Goal: Task Accomplishment & Management: Manage account settings

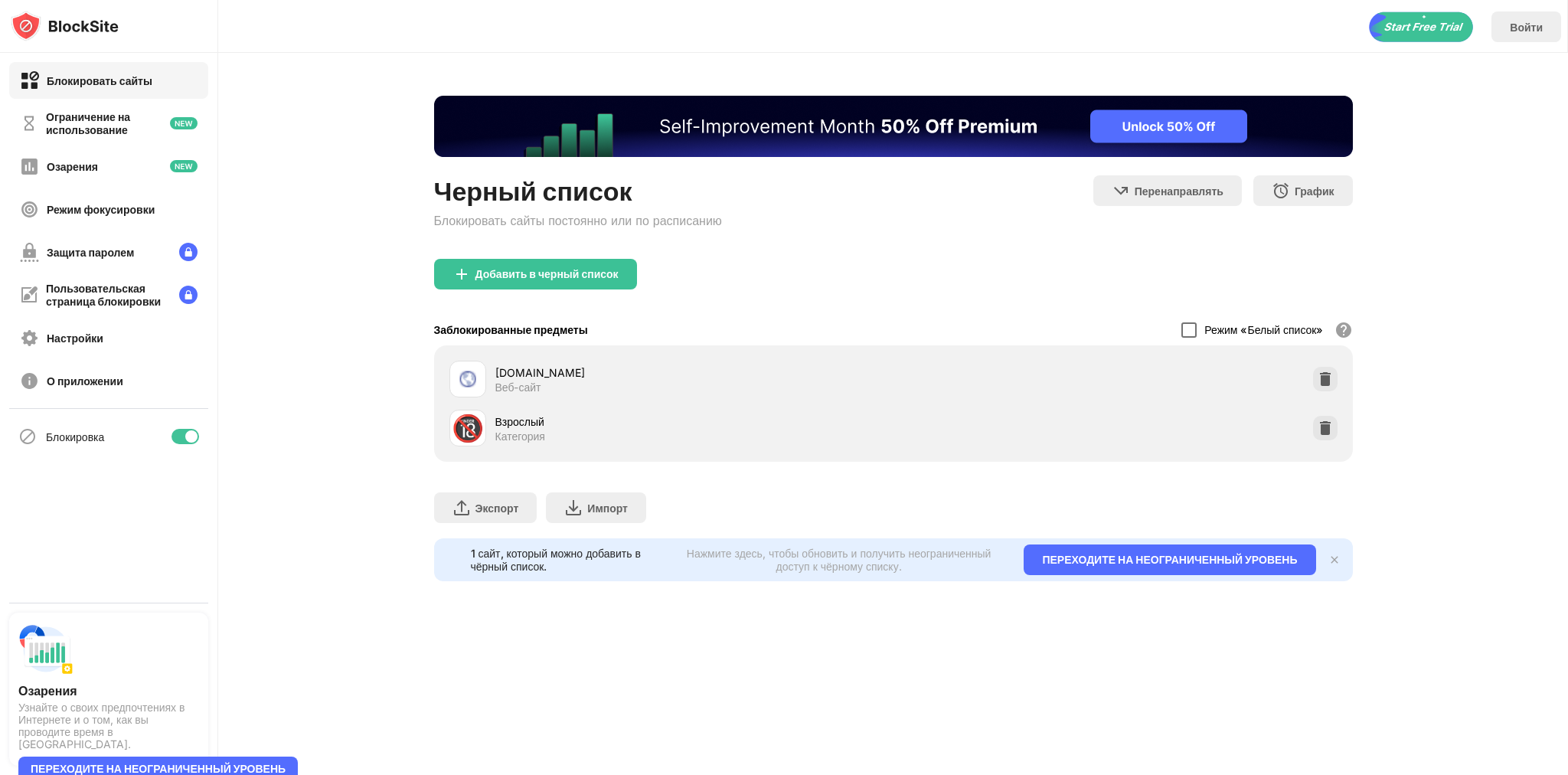
click at [1182, 336] on div at bounding box center [1189, 329] width 15 height 15
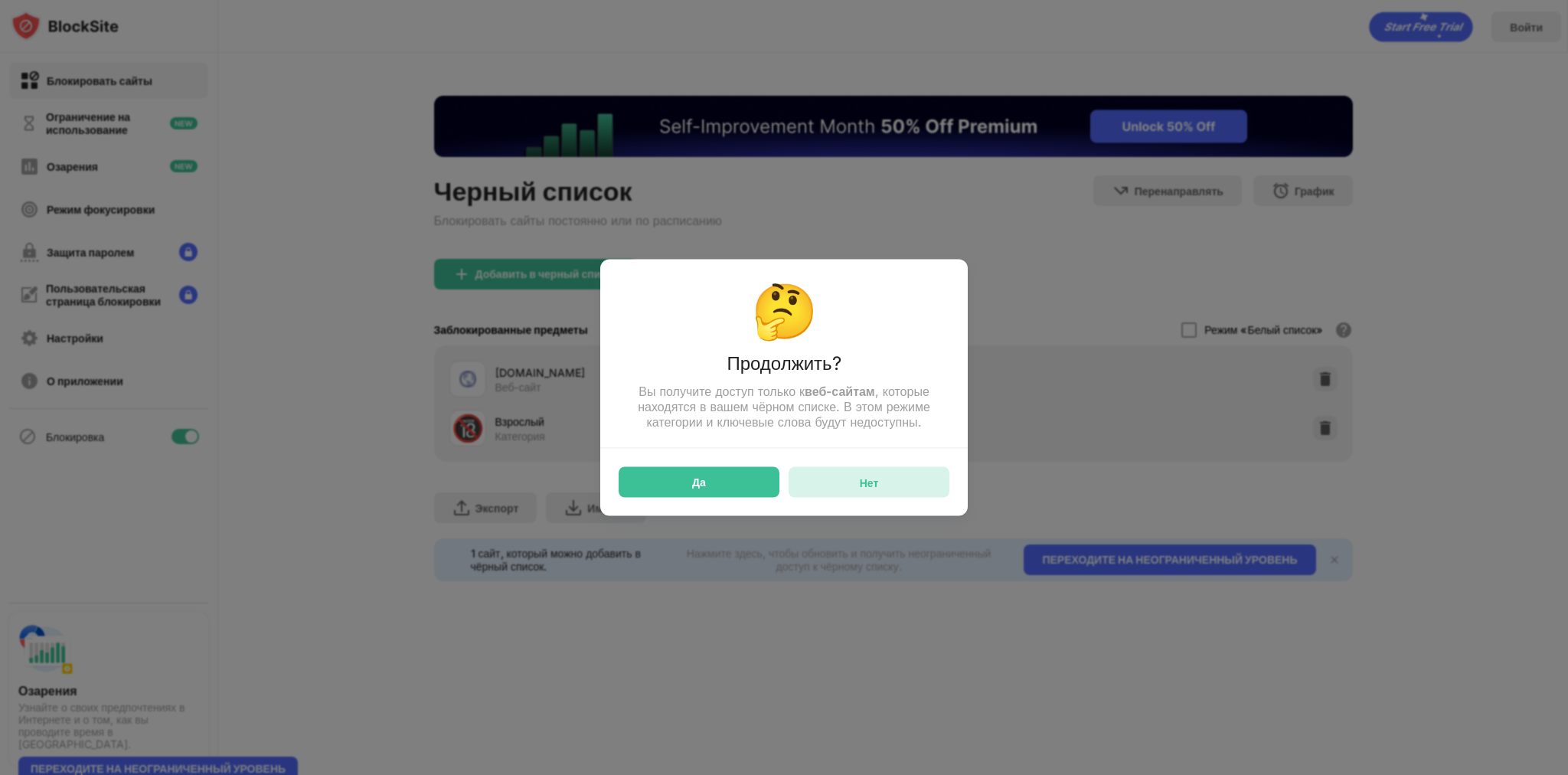
click at [866, 486] on div "Нет" at bounding box center [869, 481] width 19 height 13
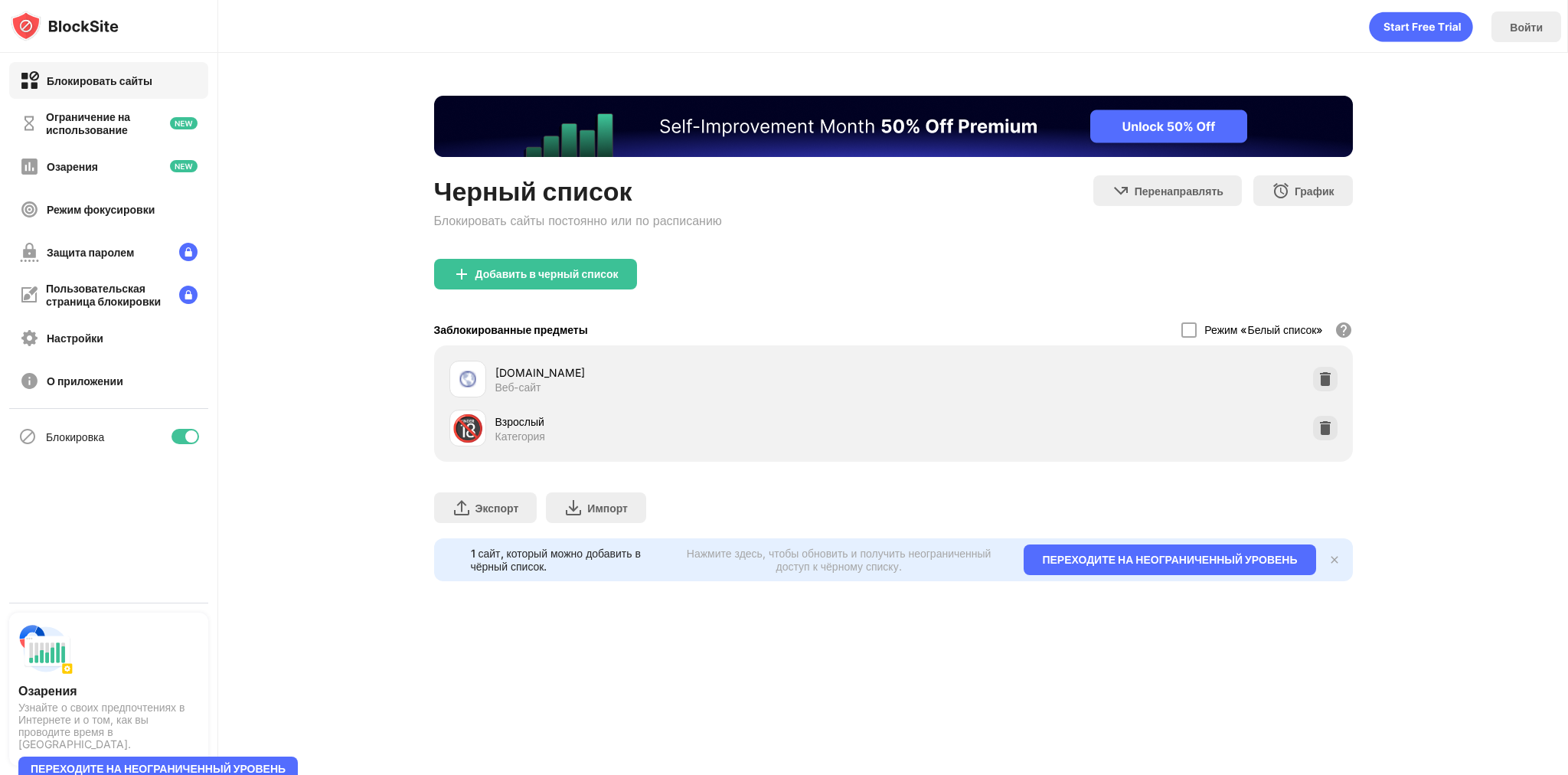
click at [502, 430] on div "Категория" at bounding box center [521, 436] width 50 height 13
click at [442, 672] on div "Войти Черный список Блокировать сайты постоянно или по расписанию [PERSON_NAME]…" at bounding box center [893, 388] width 1350 height 775
click at [1328, 377] on img at bounding box center [1325, 379] width 15 height 15
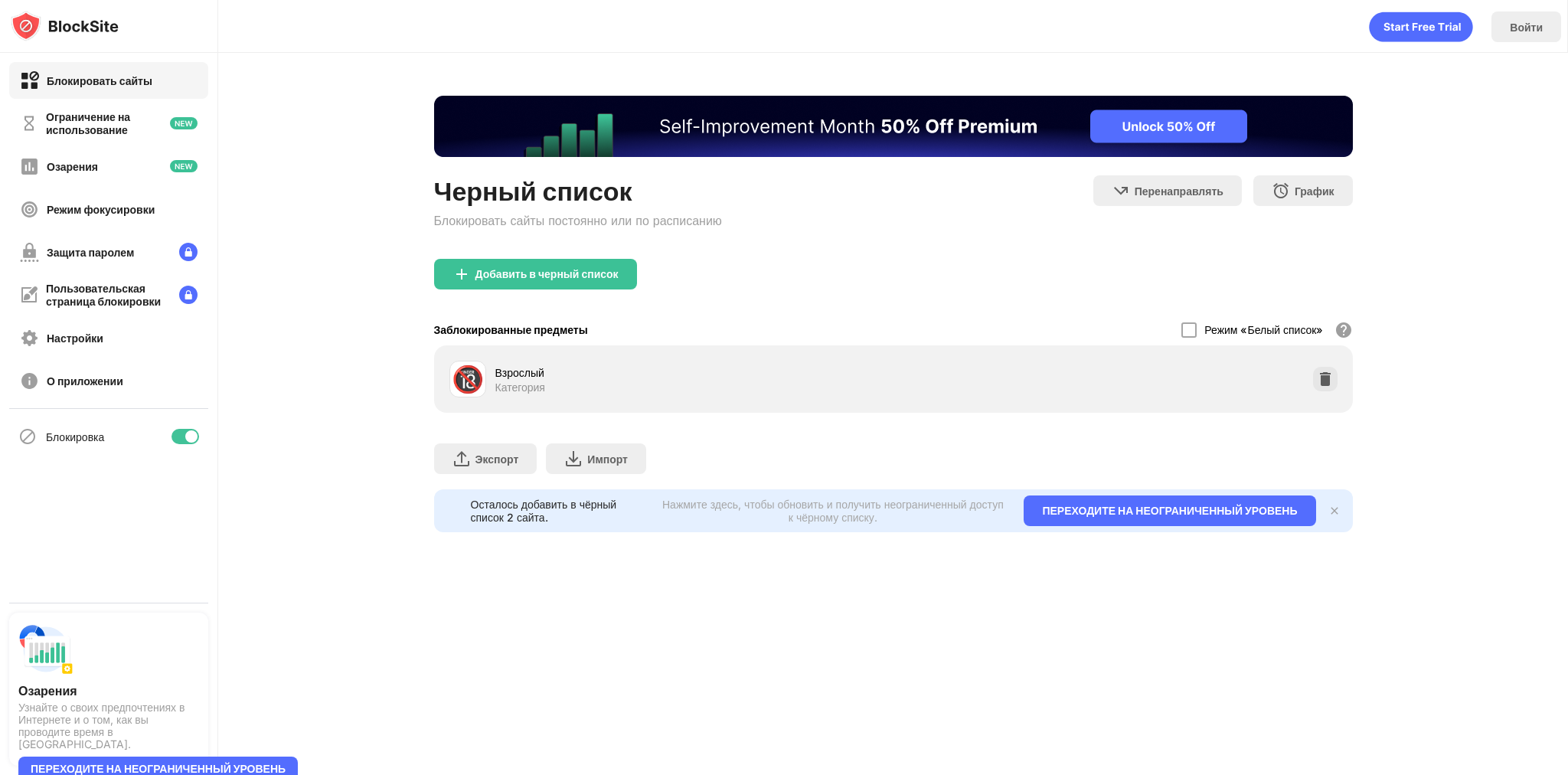
click at [854, 626] on div "Войти Черный список Блокировать сайты постоянно или по расписанию [PERSON_NAME]…" at bounding box center [893, 388] width 1350 height 775
